Goal: Find specific page/section: Find specific page/section

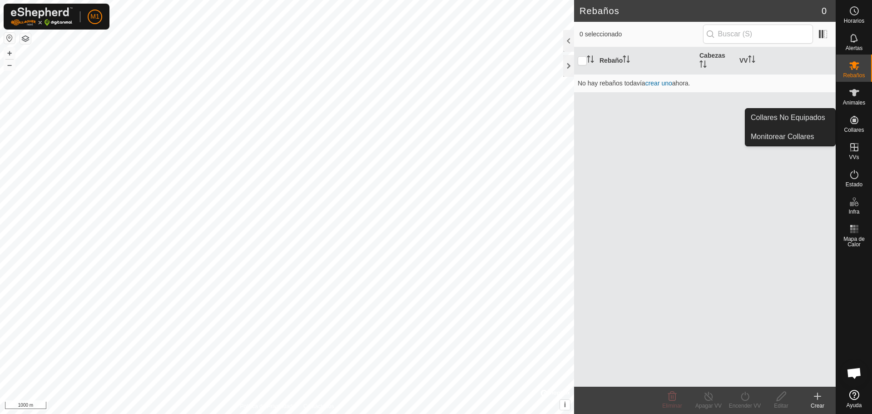
click at [861, 123] on es-neckbands-svg-icon at bounding box center [854, 120] width 16 height 15
click at [850, 124] on icon at bounding box center [853, 119] width 11 height 11
click at [812, 119] on link "Collares No Equipados" at bounding box center [790, 118] width 90 height 18
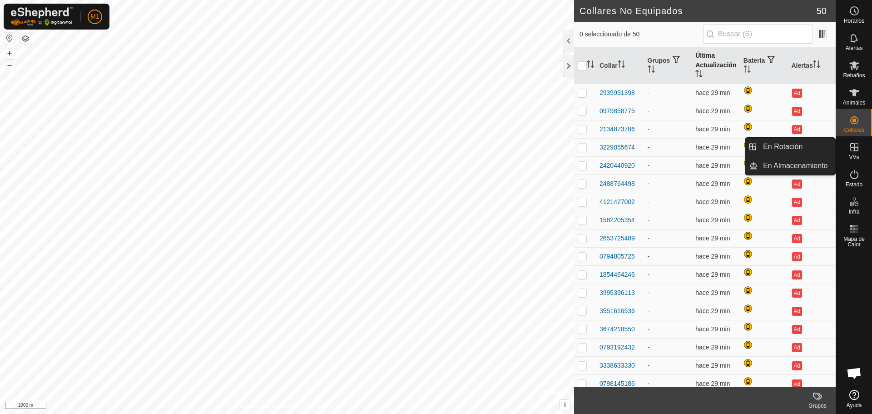
click at [704, 62] on th "Última Actualización" at bounding box center [715, 65] width 48 height 37
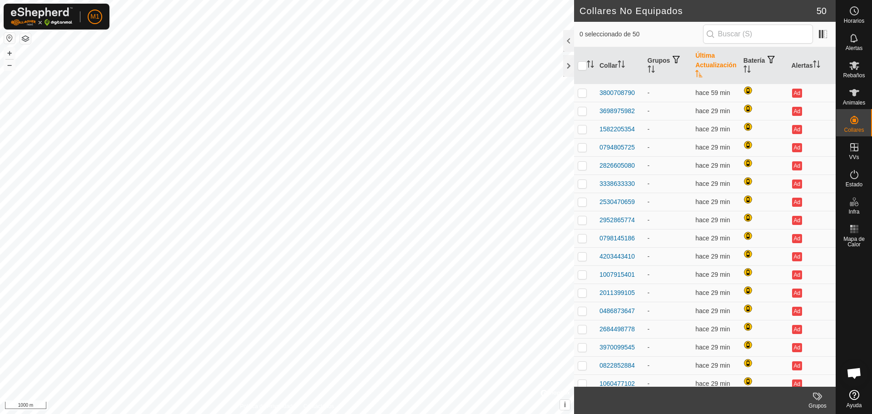
click at [700, 61] on th "Última Actualización" at bounding box center [715, 65] width 48 height 37
click at [744, 89] on div at bounding box center [748, 91] width 11 height 11
